Goal: Use online tool/utility: Utilize a website feature to perform a specific function

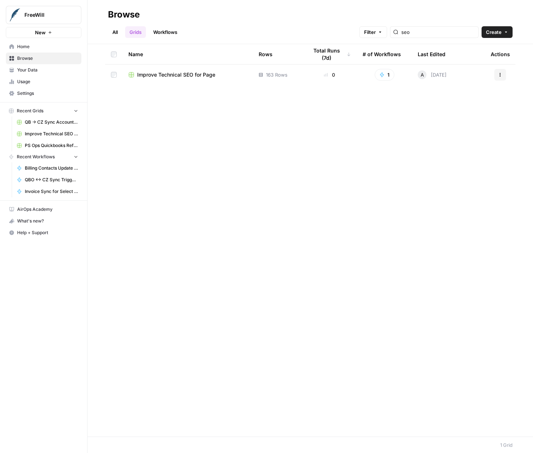
click at [41, 111] on span "Recent Grids" at bounding box center [30, 111] width 27 height 7
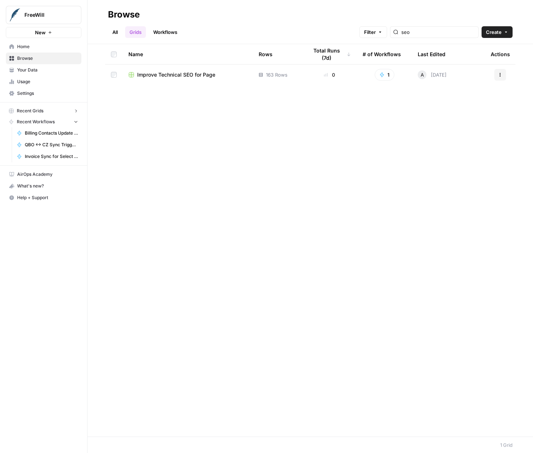
click at [41, 111] on span "Recent Grids" at bounding box center [30, 111] width 27 height 7
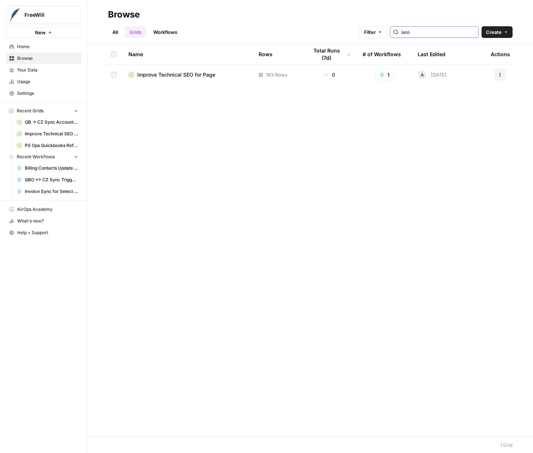
click at [450, 33] on input "seo" at bounding box center [438, 31] width 74 height 7
click at [473, 30] on input "seo" at bounding box center [438, 31] width 74 height 7
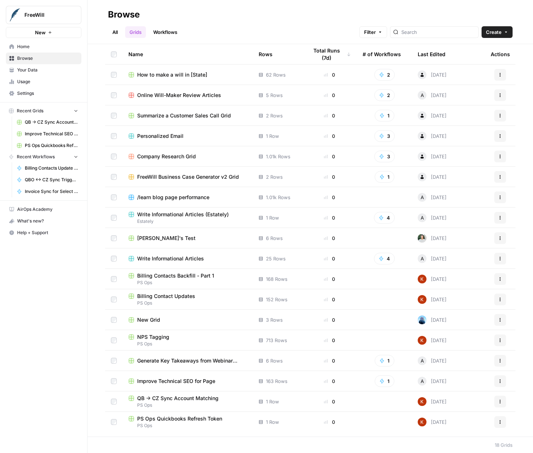
click at [142, 35] on link "Grids" at bounding box center [135, 32] width 21 height 12
click at [382, 34] on icon "button" at bounding box center [380, 32] width 4 height 4
click at [234, 65] on button "Add Filter" at bounding box center [276, 65] width 244 height 9
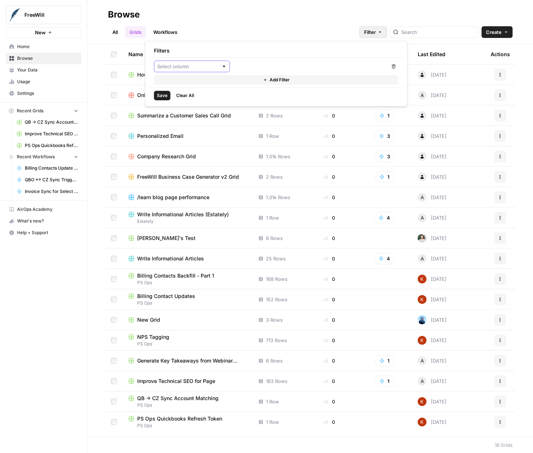
click at [203, 66] on input "text" at bounding box center [187, 66] width 61 height 7
click at [206, 46] on div "Filters" at bounding box center [276, 50] width 256 height 13
click at [376, 31] on span "Filter" at bounding box center [370, 31] width 12 height 7
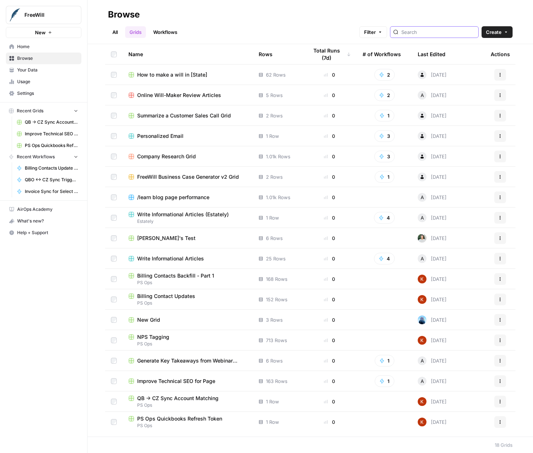
click at [431, 32] on input "search" at bounding box center [438, 31] width 74 height 7
type input "webinar"
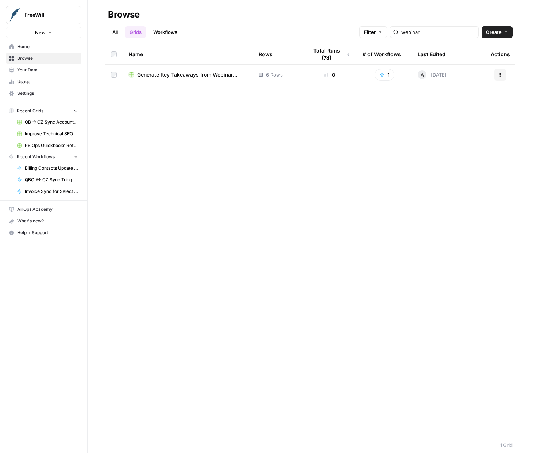
click at [192, 76] on span "Generate Key Takeaways from Webinar Transcripts" at bounding box center [192, 74] width 110 height 7
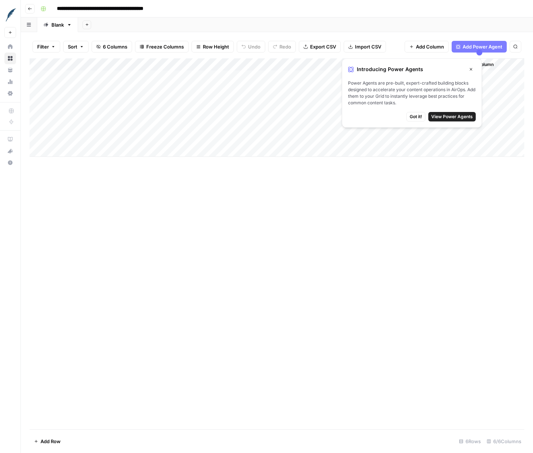
click at [415, 116] on span "Got it!" at bounding box center [416, 116] width 12 height 7
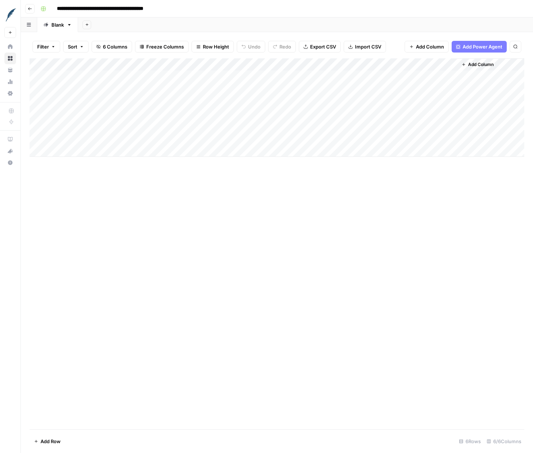
click at [65, 126] on div "Add Column" at bounding box center [277, 107] width 495 height 98
click at [51, 138] on input "date" at bounding box center [73, 138] width 58 height 12
type input "**********"
click at [161, 174] on div "Add Column" at bounding box center [277, 243] width 495 height 371
click at [49, 127] on div "Add Column" at bounding box center [277, 107] width 495 height 98
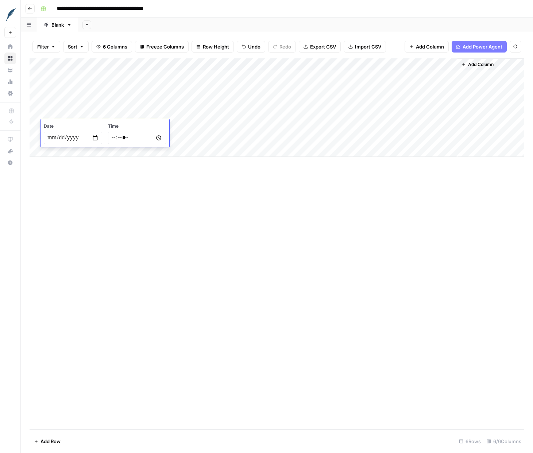
click at [61, 138] on input "**********" at bounding box center [73, 138] width 58 height 12
type input "**********"
click at [186, 130] on div "Add Column" at bounding box center [277, 107] width 495 height 98
click at [89, 68] on div "Add Column" at bounding box center [277, 107] width 495 height 98
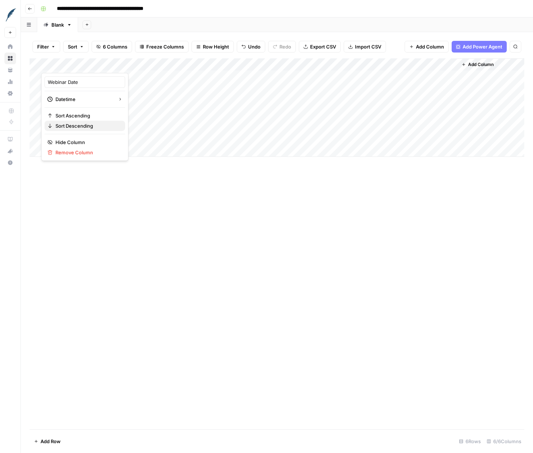
click at [80, 123] on span "Sort Descending" at bounding box center [87, 125] width 64 height 7
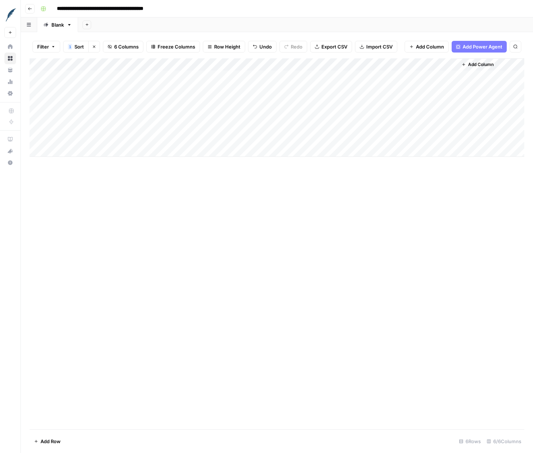
click at [93, 65] on div "Add Column" at bounding box center [277, 107] width 495 height 98
click at [82, 116] on span "Sort Ascending" at bounding box center [87, 115] width 64 height 7
click at [94, 66] on div "Add Column" at bounding box center [277, 107] width 495 height 98
click at [81, 125] on span "Sort Descending" at bounding box center [87, 125] width 64 height 7
click at [70, 116] on div "Add Column" at bounding box center [277, 107] width 495 height 98
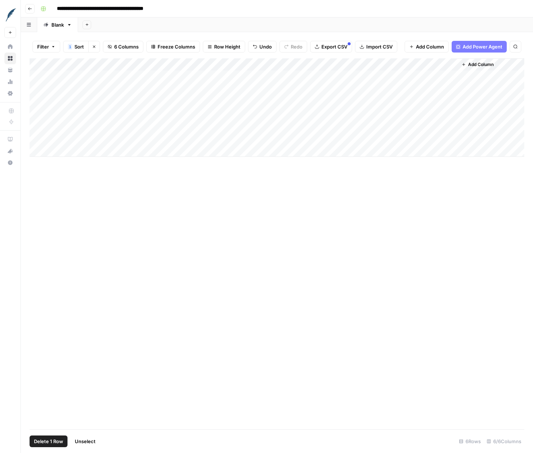
click at [30, 123] on div "Add Column" at bounding box center [277, 107] width 495 height 98
click at [145, 124] on div "Add Column" at bounding box center [277, 107] width 495 height 98
click at [191, 127] on div "Add Column" at bounding box center [277, 107] width 495 height 98
click at [216, 115] on div "Add Column" at bounding box center [277, 107] width 495 height 98
click at [144, 125] on div "Add Column" at bounding box center [277, 107] width 495 height 98
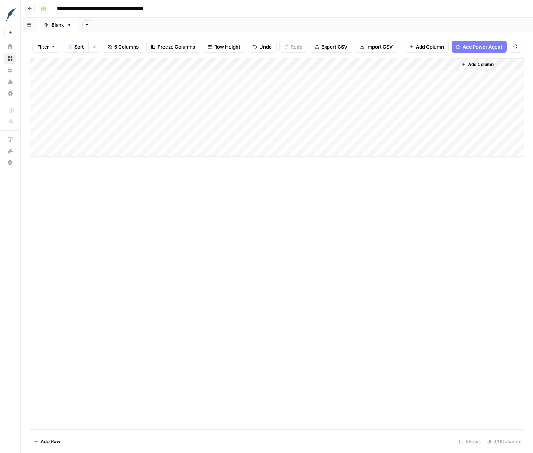
click at [249, 124] on div "Add Column" at bounding box center [277, 107] width 495 height 98
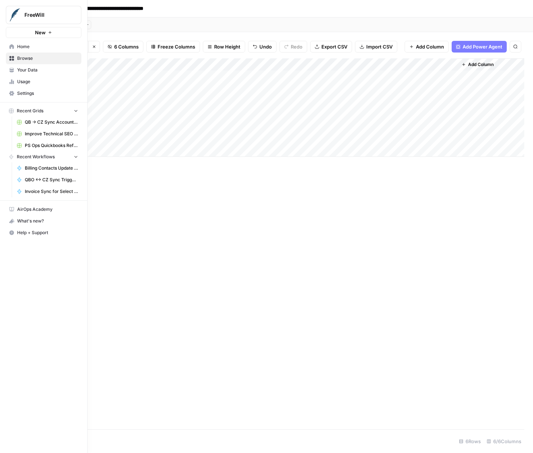
click at [34, 155] on span "Recent Workflows" at bounding box center [36, 157] width 38 height 7
click at [36, 158] on span "Recent Workflows" at bounding box center [36, 157] width 38 height 7
click at [28, 50] on span "Home" at bounding box center [47, 46] width 61 height 7
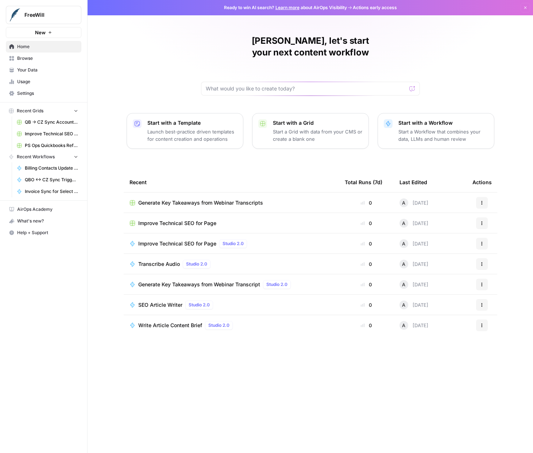
click at [160, 260] on span "Transcribe Audio" at bounding box center [159, 263] width 42 height 7
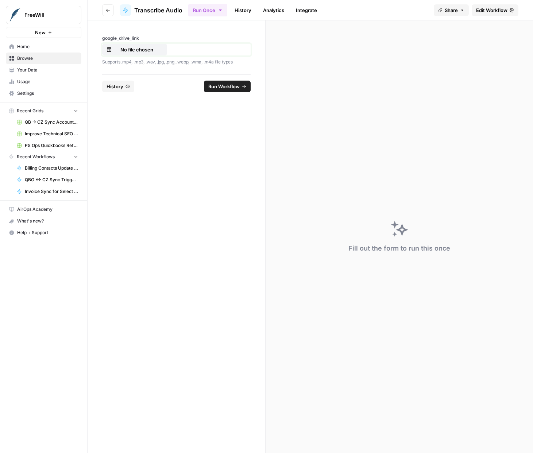
click at [143, 52] on p "No file chosen" at bounding box center [136, 49] width 47 height 7
click at [529, 96] on div "Fill out the form to run this once" at bounding box center [399, 236] width 267 height 433
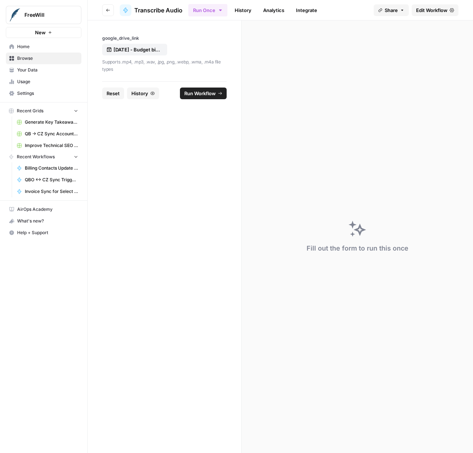
click at [249, 66] on div "Fill out the form to run this once" at bounding box center [356, 236] width 231 height 433
click at [204, 93] on span "Run Workflow" at bounding box center [199, 93] width 31 height 7
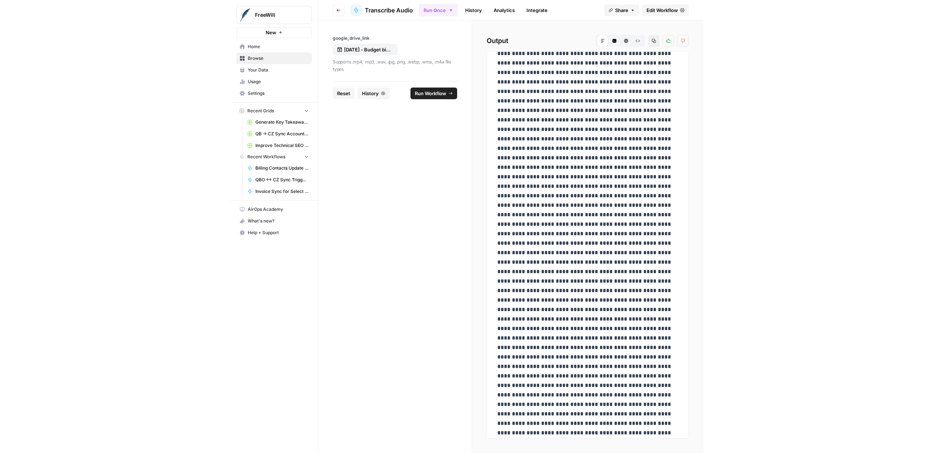
scroll to position [306, 0]
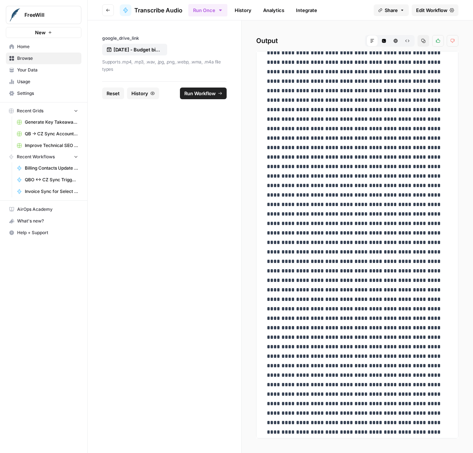
click at [423, 42] on icon "button" at bounding box center [423, 41] width 4 height 4
click at [37, 122] on span "Generate Key Takeaways from Webinar Transcripts" at bounding box center [51, 122] width 53 height 7
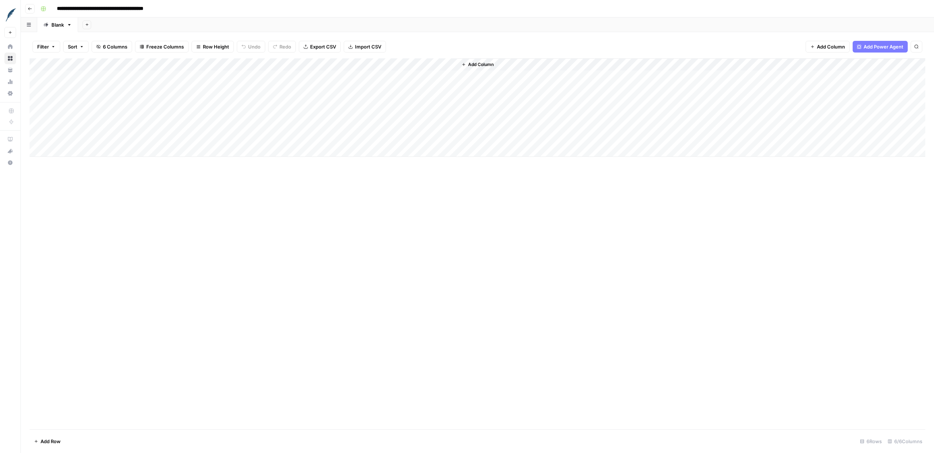
click at [263, 123] on div "Add Column" at bounding box center [477, 107] width 895 height 98
click at [259, 126] on div "Add Column" at bounding box center [477, 107] width 895 height 98
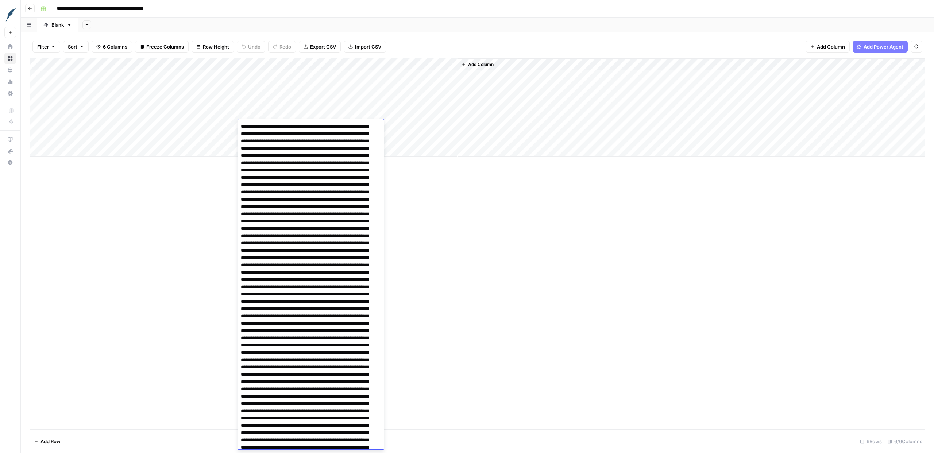
drag, startPoint x: 356, startPoint y: 187, endPoint x: 195, endPoint y: 100, distance: 182.9
click at [195, 100] on body "**********" at bounding box center [467, 226] width 934 height 453
type textarea "**********"
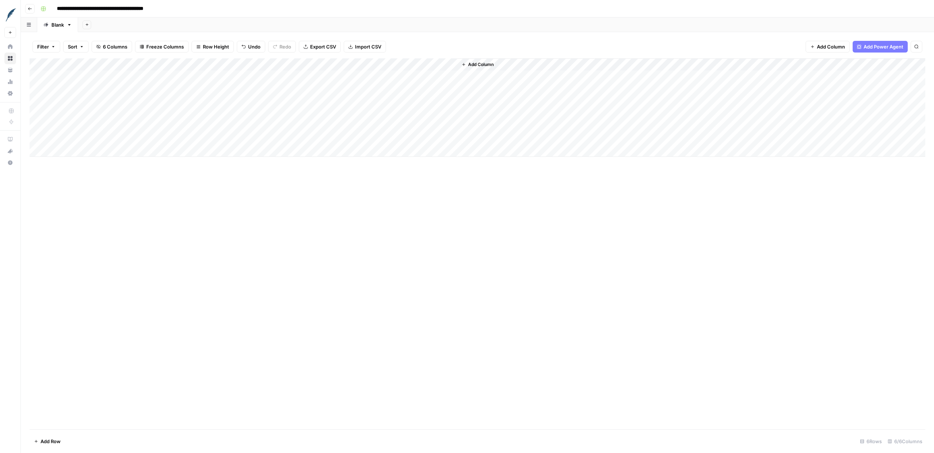
click at [310, 125] on div "Add Column" at bounding box center [477, 107] width 895 height 98
click at [437, 125] on div "Add Column" at bounding box center [477, 107] width 895 height 98
click at [449, 124] on div "Add Column" at bounding box center [477, 107] width 895 height 98
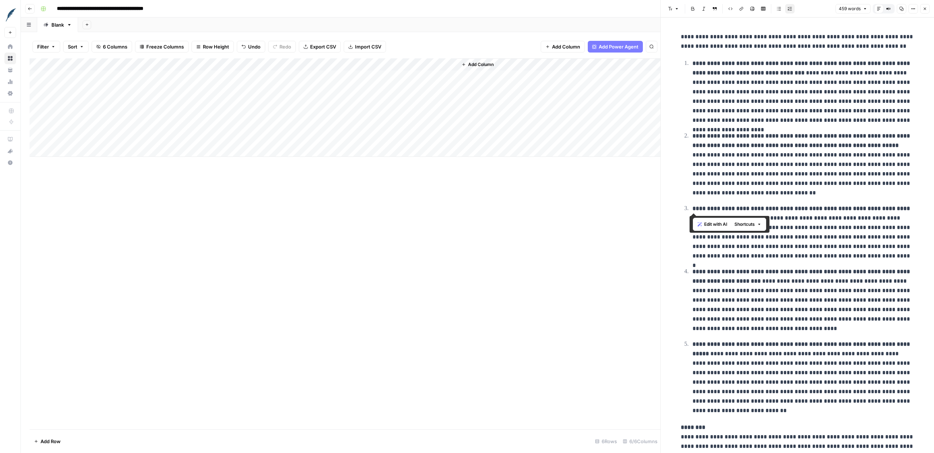
drag, startPoint x: 690, startPoint y: 136, endPoint x: 751, endPoint y: 202, distance: 89.5
click at [532, 202] on ol "**********" at bounding box center [797, 236] width 233 height 357
drag, startPoint x: 700, startPoint y: 150, endPoint x: 767, endPoint y: 258, distance: 127.1
click at [532, 258] on ol "**********" at bounding box center [797, 236] width 233 height 357
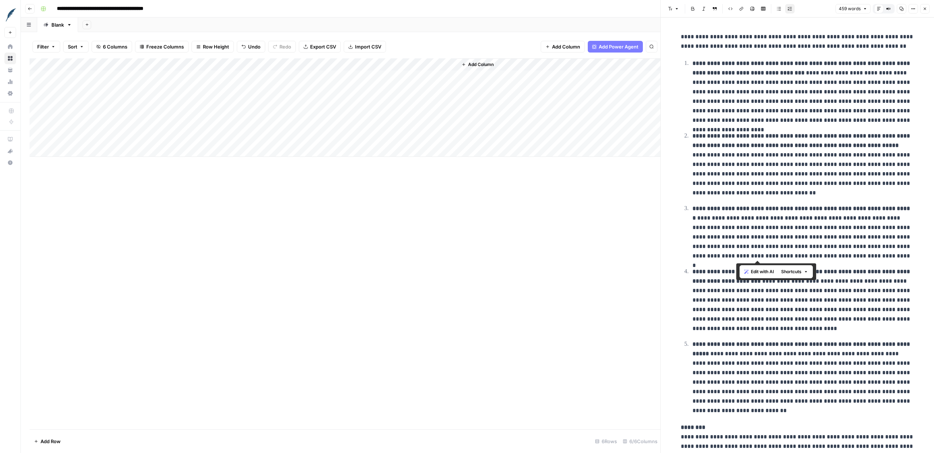
drag, startPoint x: 756, startPoint y: 237, endPoint x: 736, endPoint y: 219, distance: 26.9
click at [532, 219] on p "**********" at bounding box center [803, 232] width 222 height 57
drag, startPoint x: 780, startPoint y: 250, endPoint x: 796, endPoint y: 262, distance: 20.6
click at [532, 262] on ol "**********" at bounding box center [797, 236] width 233 height 357
drag, startPoint x: 796, startPoint y: 253, endPoint x: 758, endPoint y: 219, distance: 50.9
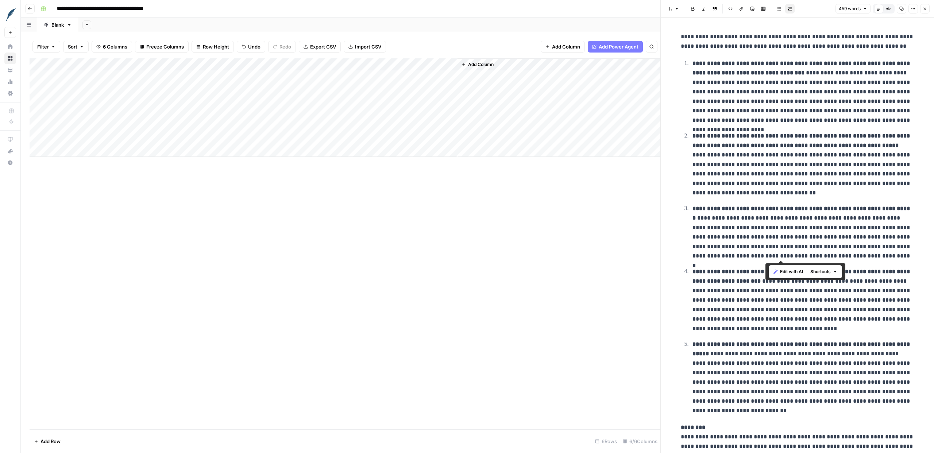
click at [532, 226] on p "**********" at bounding box center [803, 232] width 222 height 57
drag, startPoint x: 782, startPoint y: 245, endPoint x: 789, endPoint y: 247, distance: 7.1
click at [532, 246] on p "**********" at bounding box center [803, 232] width 222 height 57
drag, startPoint x: 795, startPoint y: 246, endPoint x: 752, endPoint y: 219, distance: 50.5
click at [532, 219] on p "**********" at bounding box center [803, 232] width 222 height 57
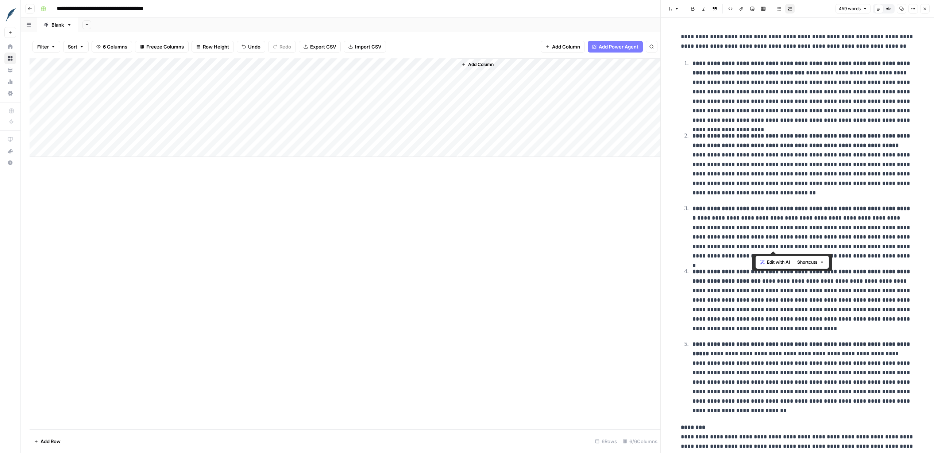
click at [532, 216] on p "**********" at bounding box center [803, 232] width 222 height 57
click at [532, 188] on p "**********" at bounding box center [803, 164] width 222 height 66
click at [458, 199] on div "Add Column" at bounding box center [345, 243] width 631 height 371
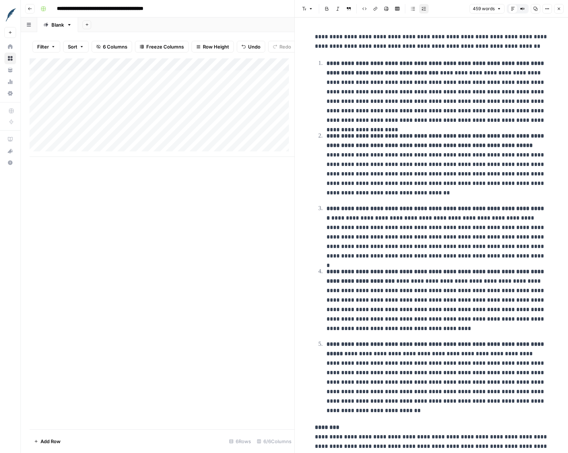
click at [209, 168] on div "Add Column" at bounding box center [162, 243] width 265 height 371
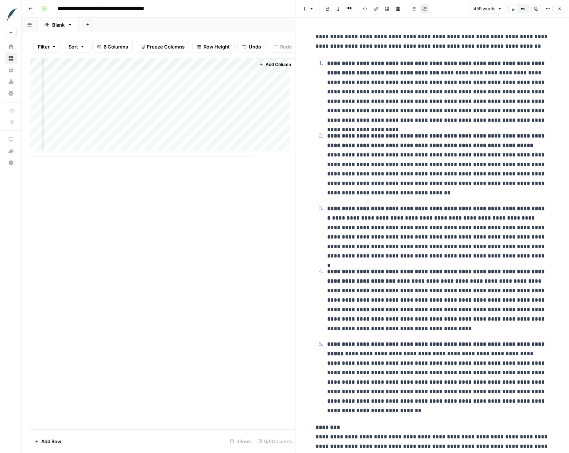
scroll to position [0, 209]
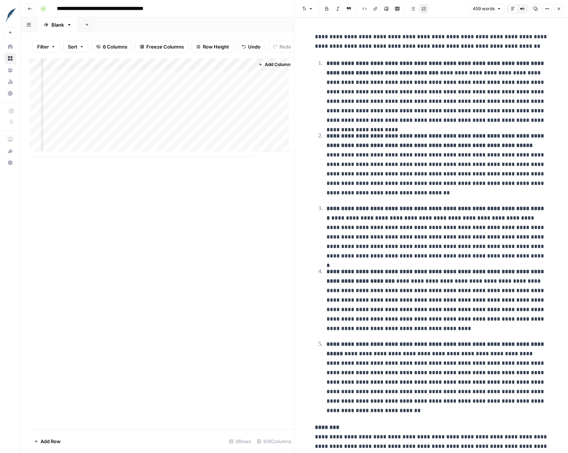
click at [272, 214] on div "Add Column" at bounding box center [162, 243] width 265 height 371
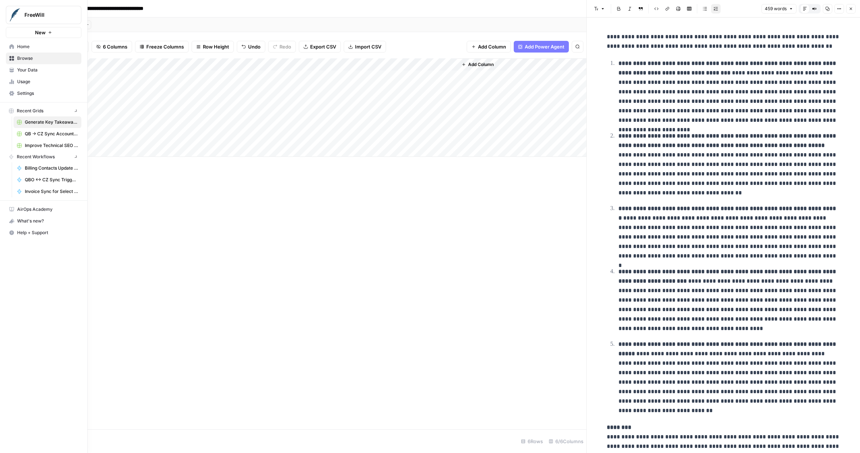
scroll to position [0, 0]
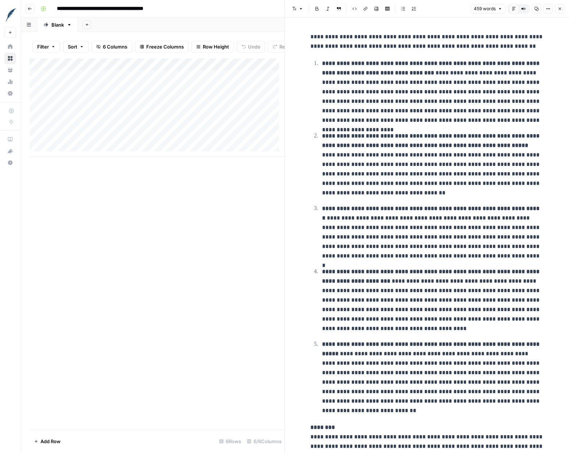
click at [556, 7] on button "Close" at bounding box center [559, 8] width 9 height 9
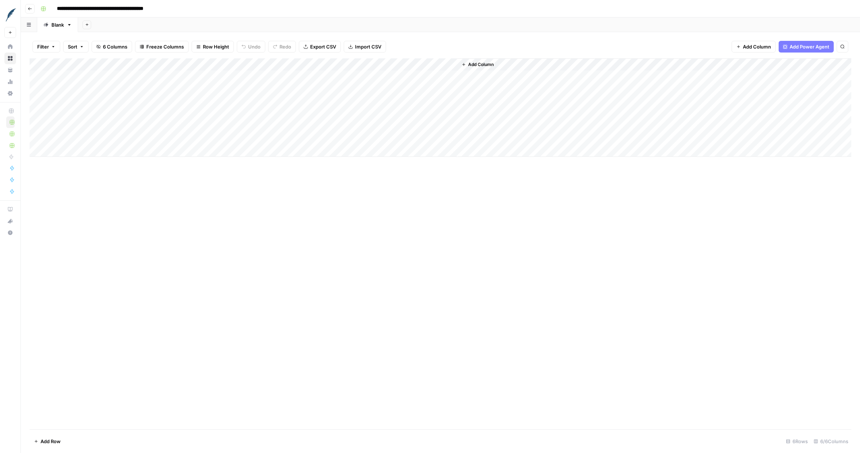
click at [450, 63] on div "Add Column" at bounding box center [440, 107] width 821 height 98
click at [379, 65] on div at bounding box center [413, 65] width 88 height 15
click at [333, 67] on div "Add Column" at bounding box center [440, 107] width 821 height 98
click at [354, 66] on div at bounding box center [337, 65] width 66 height 15
click at [344, 133] on span "Edit Workflow" at bounding box center [350, 135] width 64 height 7
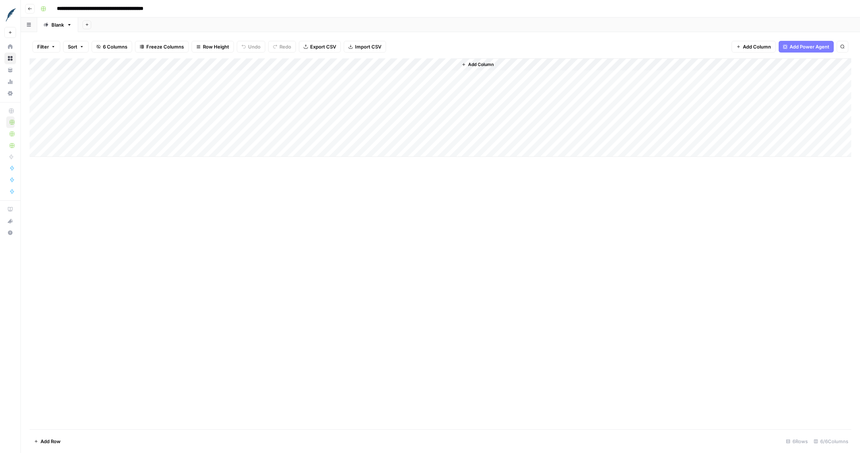
click at [380, 126] on div "Add Column" at bounding box center [440, 107] width 821 height 98
click at [440, 125] on div "Add Column" at bounding box center [440, 107] width 821 height 98
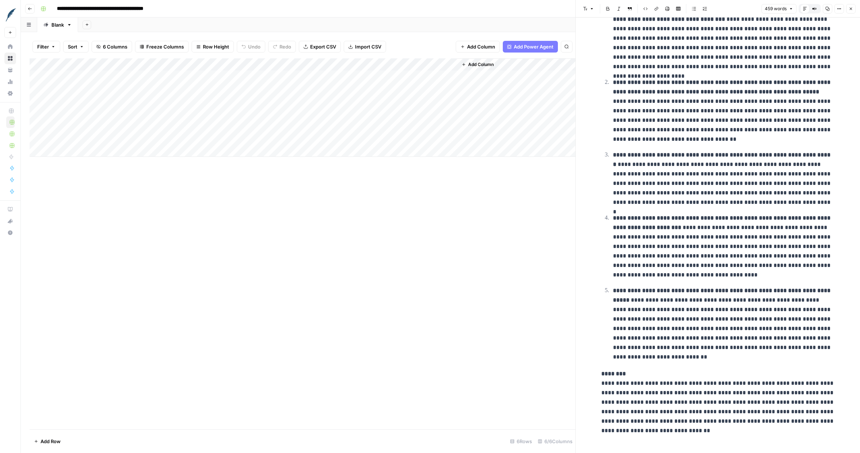
scroll to position [62, 0]
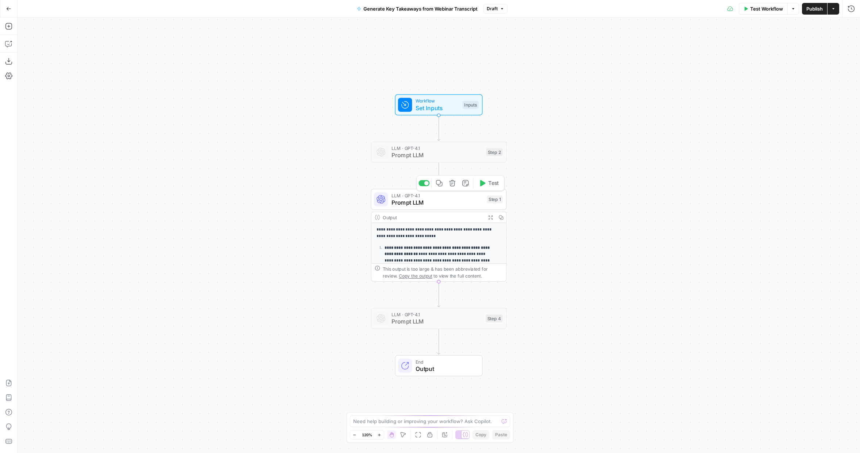
click at [440, 201] on span "Prompt LLM" at bounding box center [437, 202] width 92 height 9
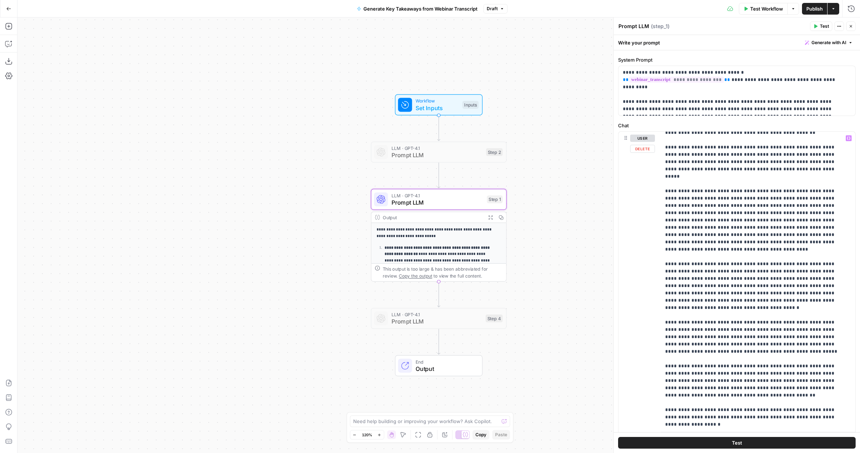
scroll to position [458, 0]
